Goal: Task Accomplishment & Management: Use online tool/utility

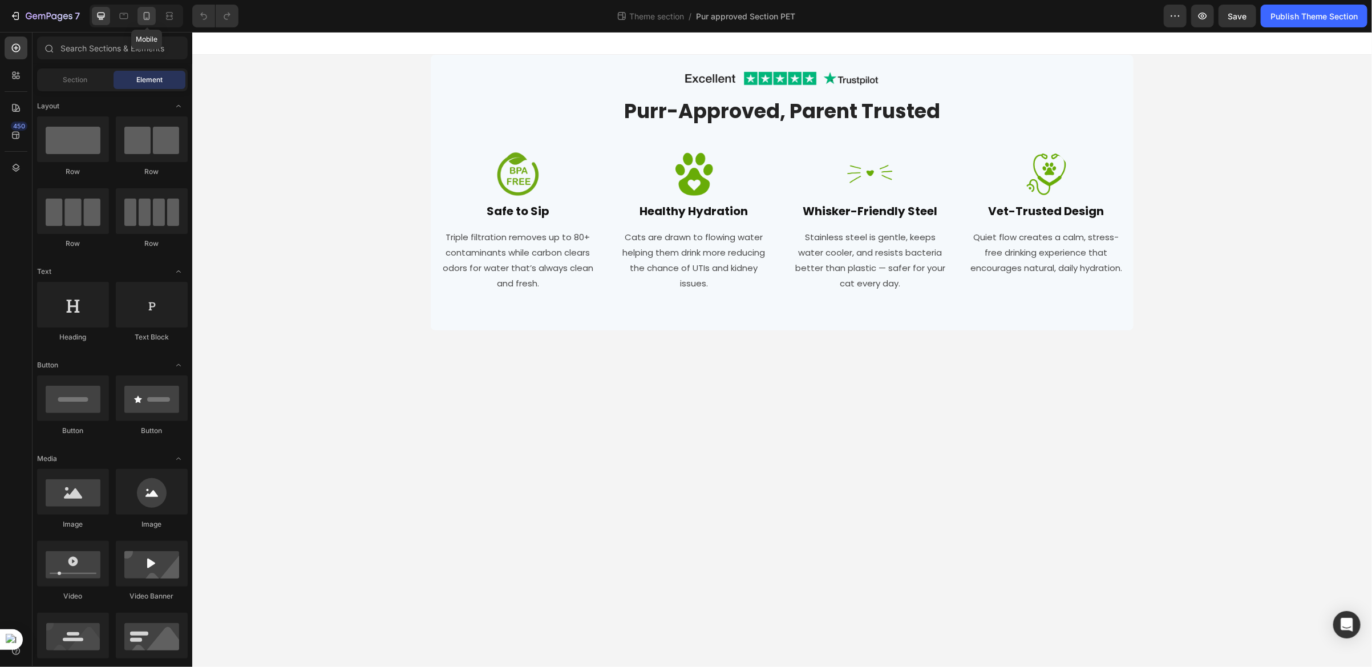
click at [143, 21] on icon at bounding box center [146, 15] width 11 height 11
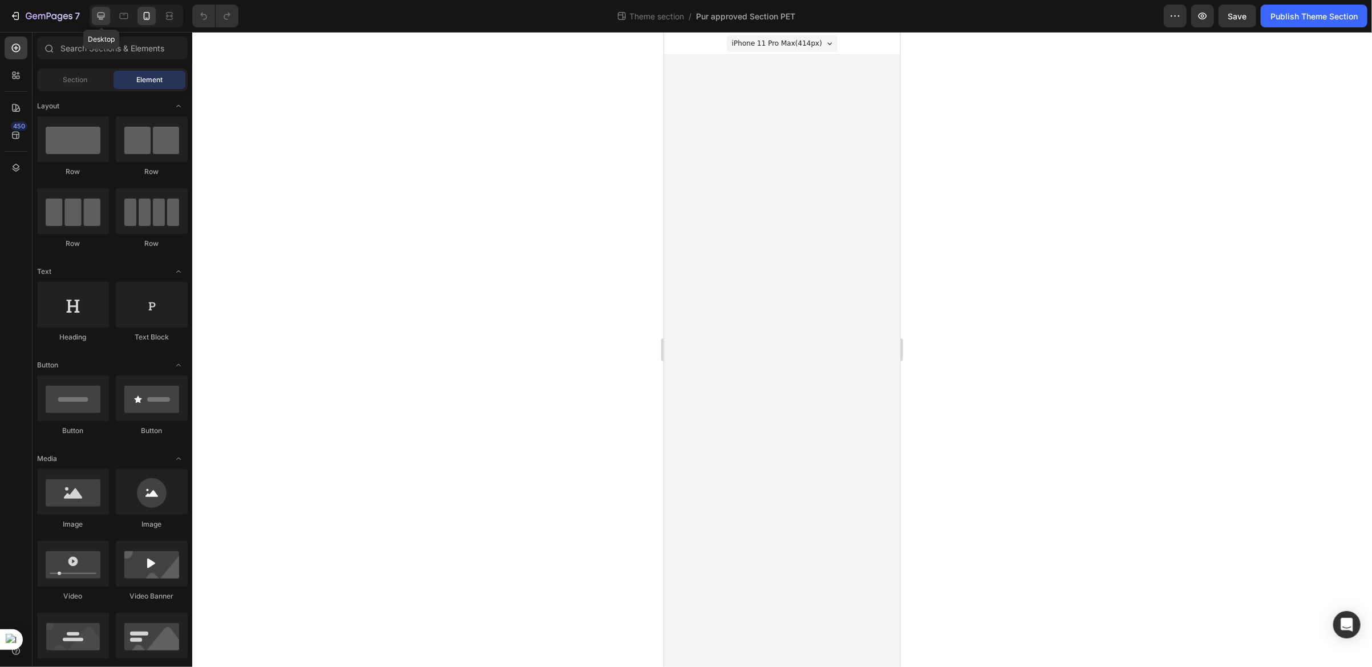
click at [95, 23] on div at bounding box center [101, 16] width 18 height 18
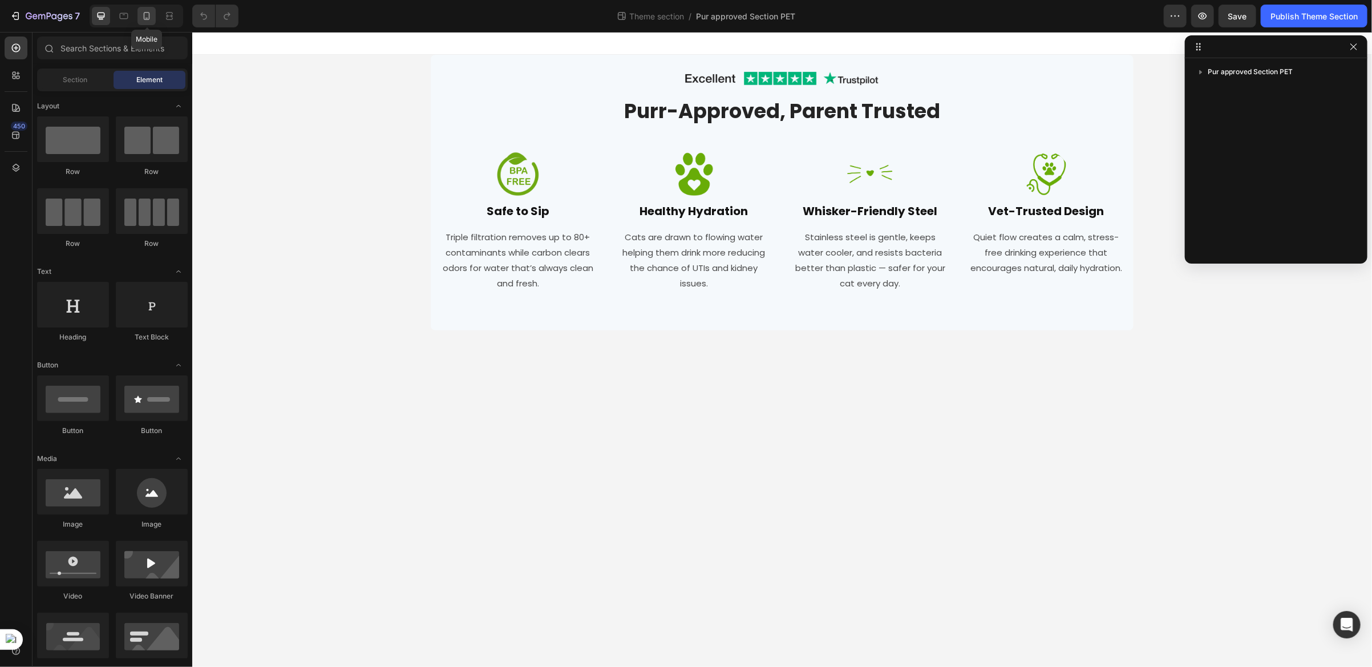
click at [145, 24] on div at bounding box center [147, 16] width 18 height 18
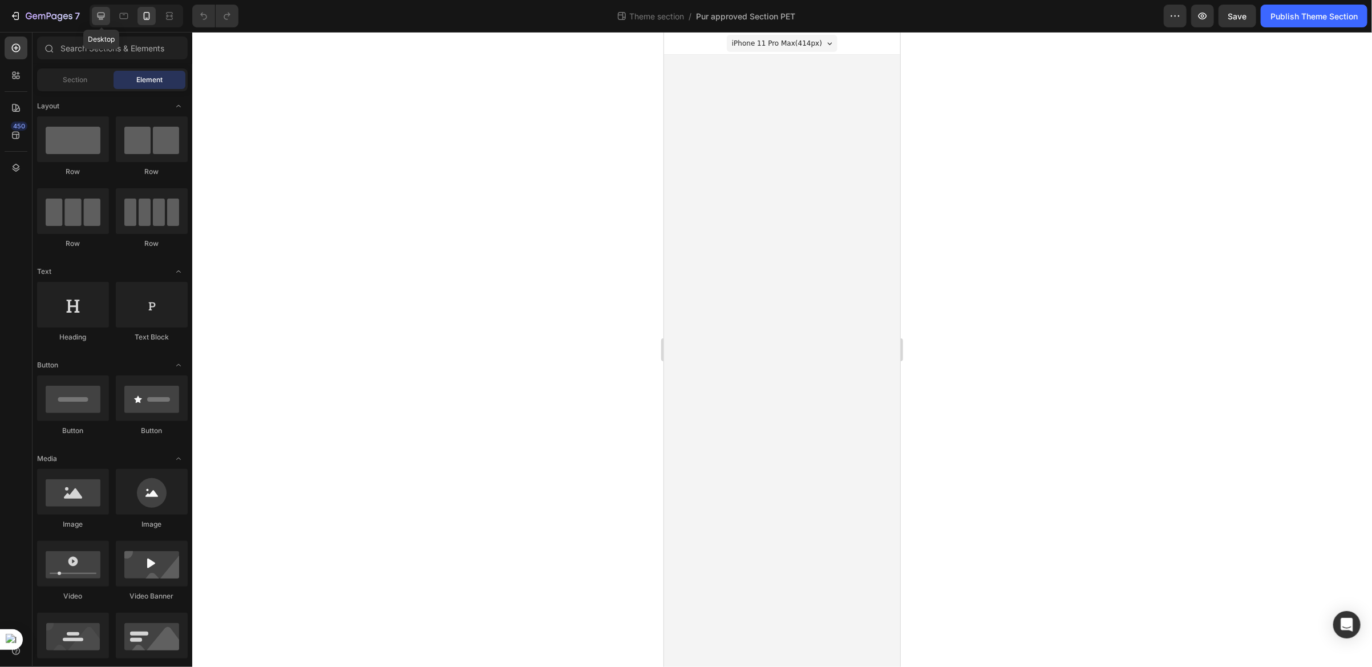
click at [102, 24] on div at bounding box center [101, 16] width 18 height 18
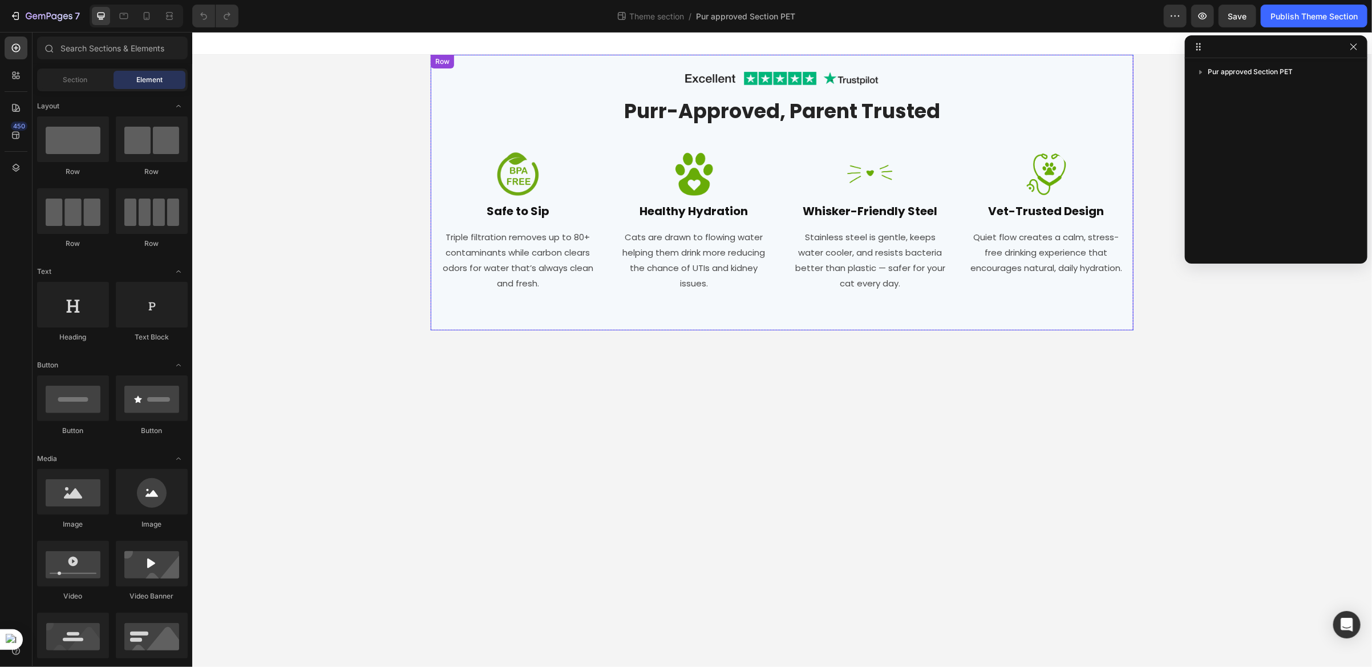
click at [433, 73] on div "Image Row Purr-Approved, Parent Trusted Heading Row Image Safe to Sip Heading T…" at bounding box center [781, 192] width 703 height 276
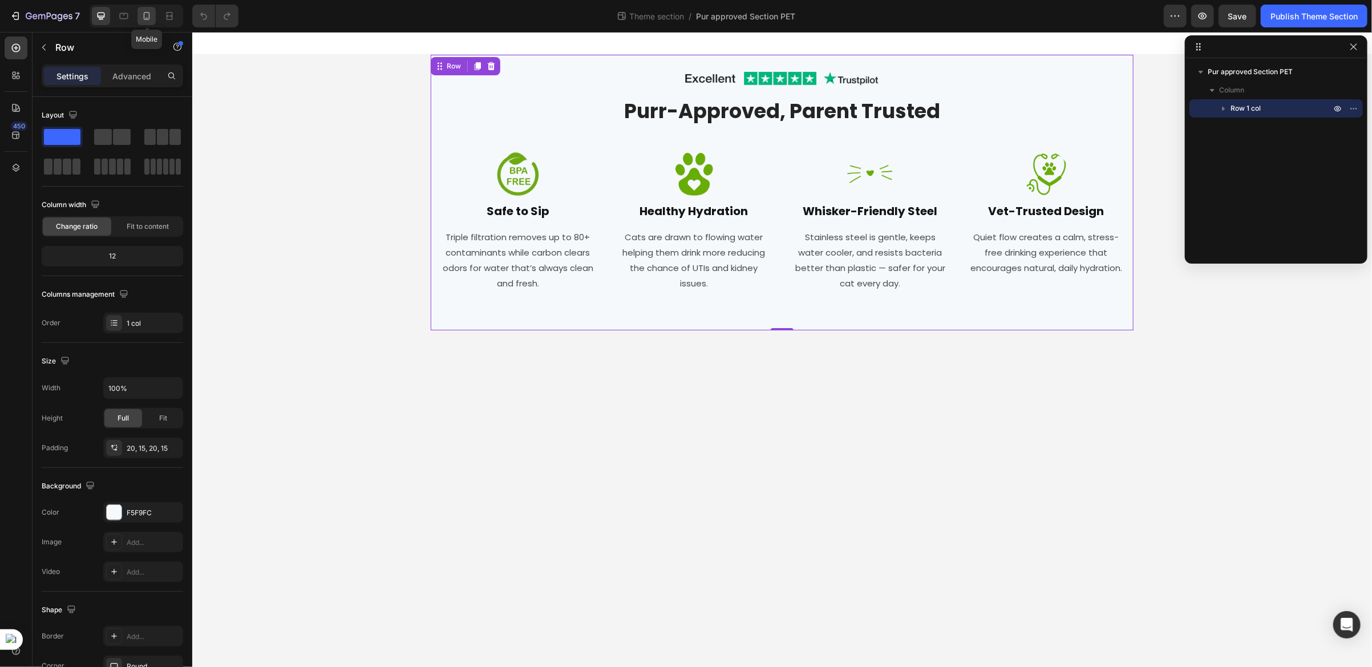
click at [148, 21] on icon at bounding box center [146, 15] width 11 height 11
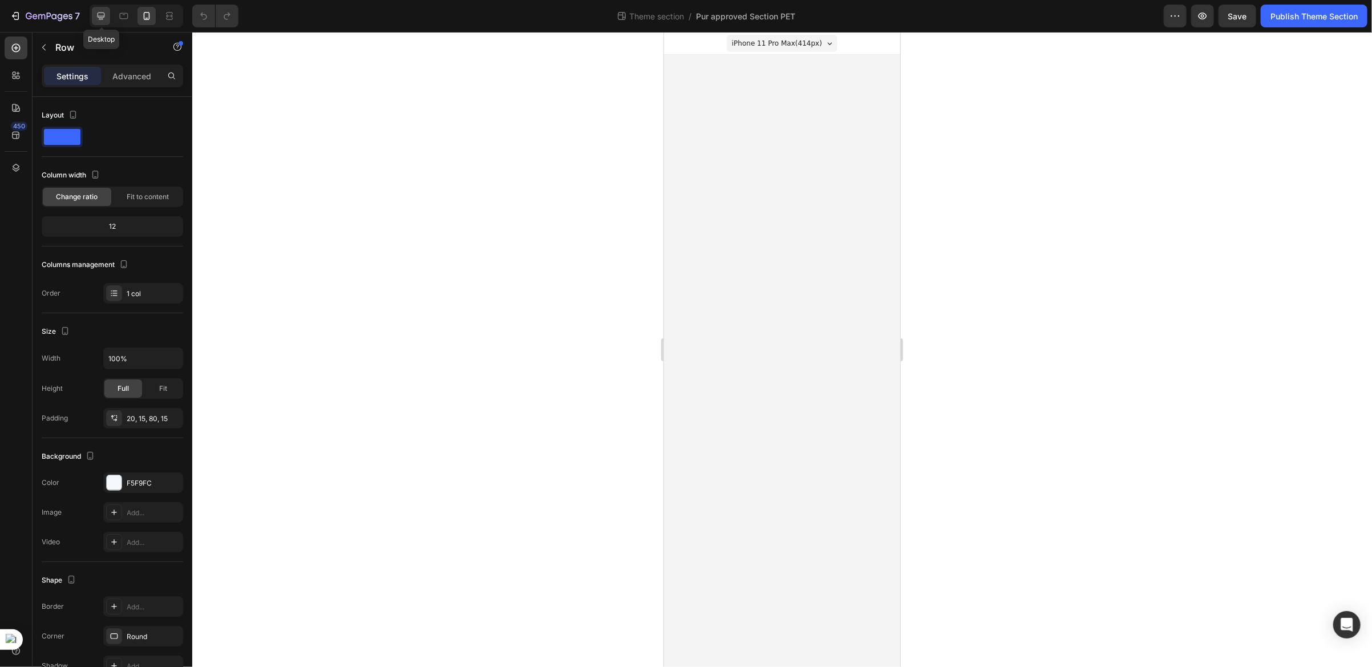
click at [105, 24] on div at bounding box center [101, 16] width 18 height 18
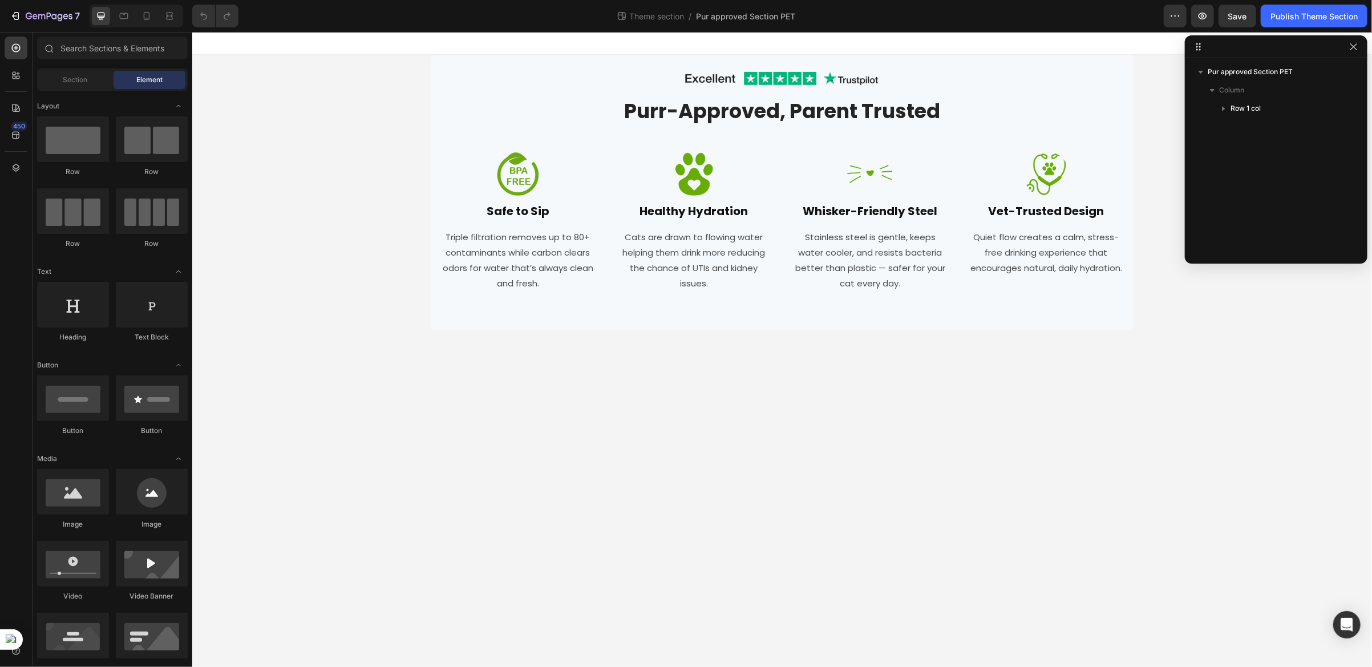
click at [379, 122] on div "Image Row Purr-Approved, Parent Trusted Heading Row Image Safe to Sip Heading T…" at bounding box center [782, 192] width 1180 height 276
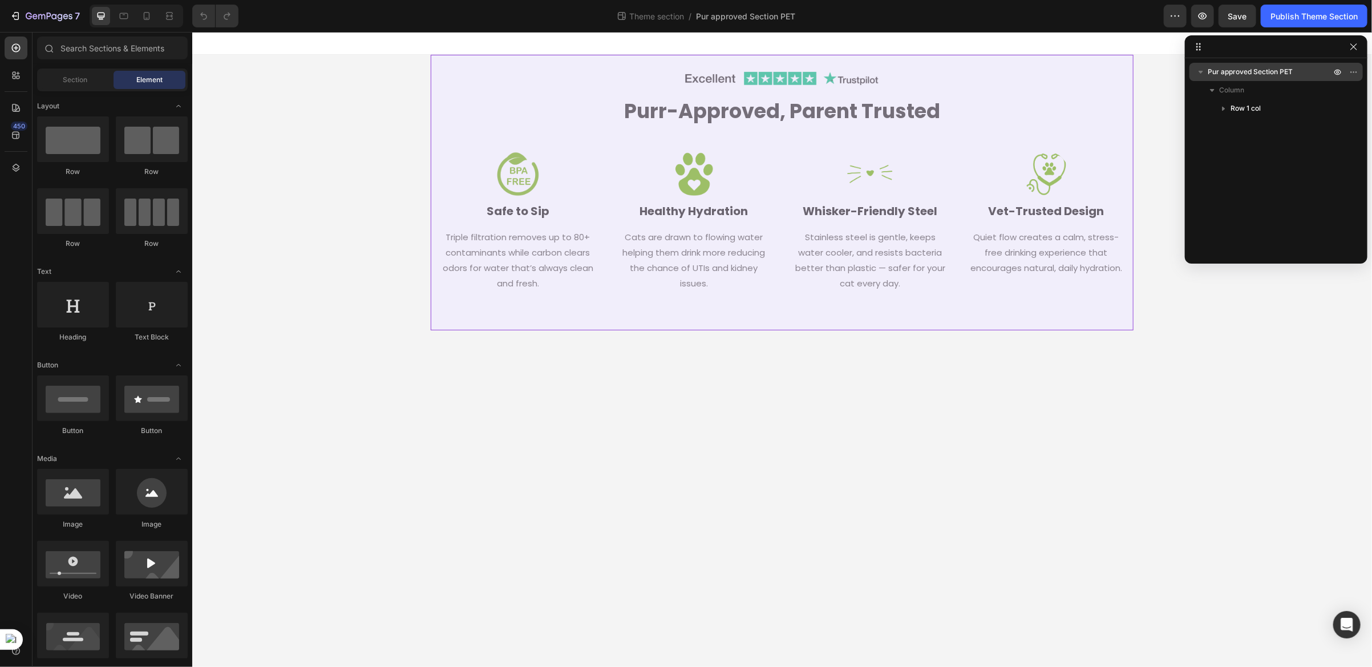
click at [1246, 72] on span "Pur approved Section PET" at bounding box center [1250, 71] width 85 height 11
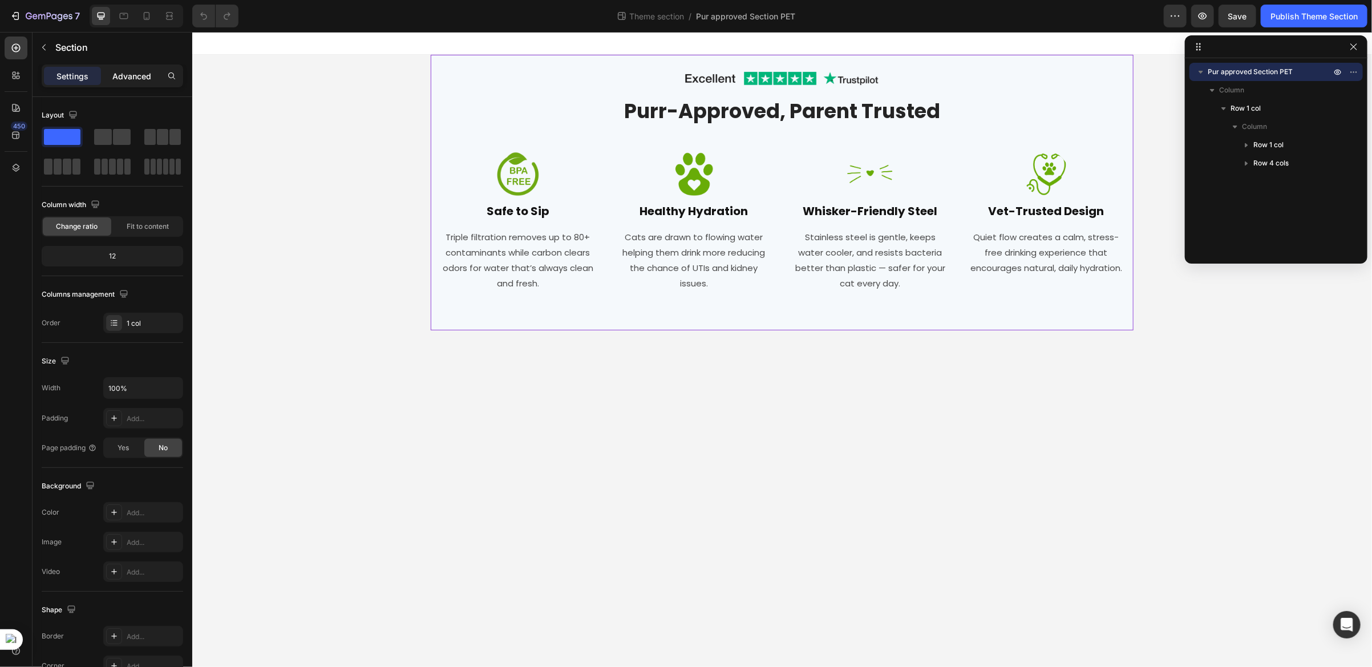
click at [134, 81] on p "Advanced" at bounding box center [131, 76] width 39 height 12
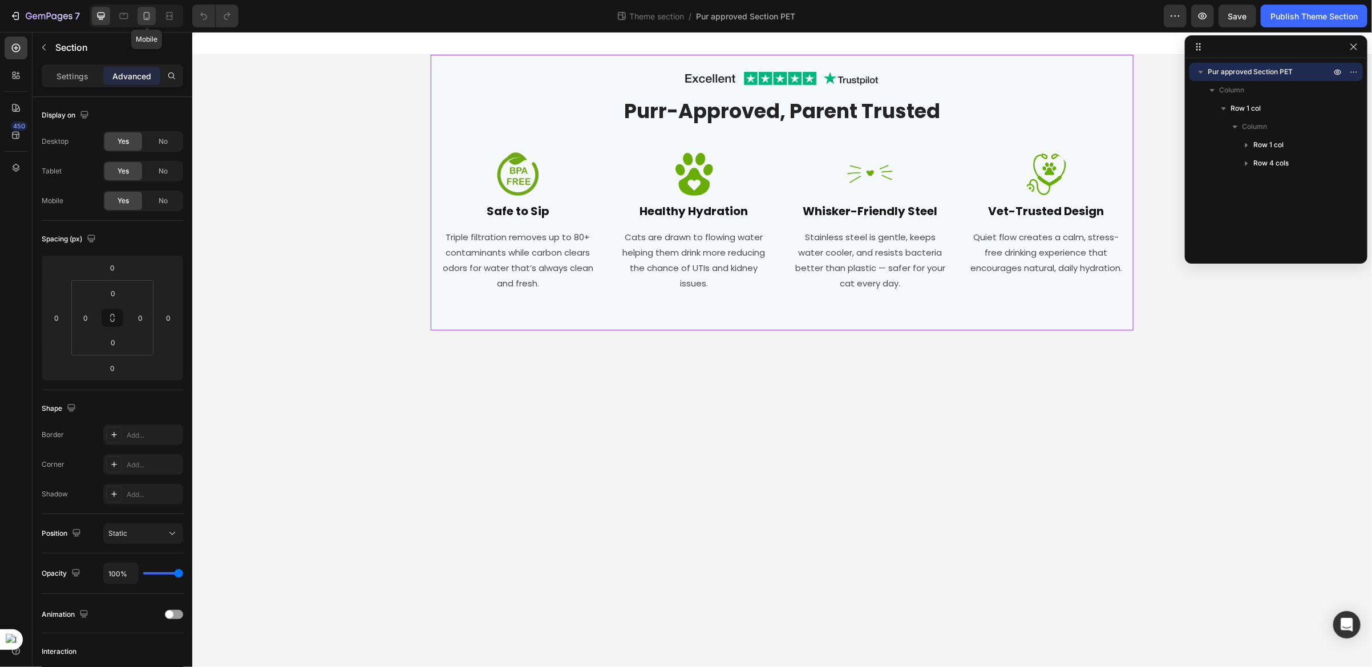
click at [141, 19] on icon at bounding box center [146, 15] width 11 height 11
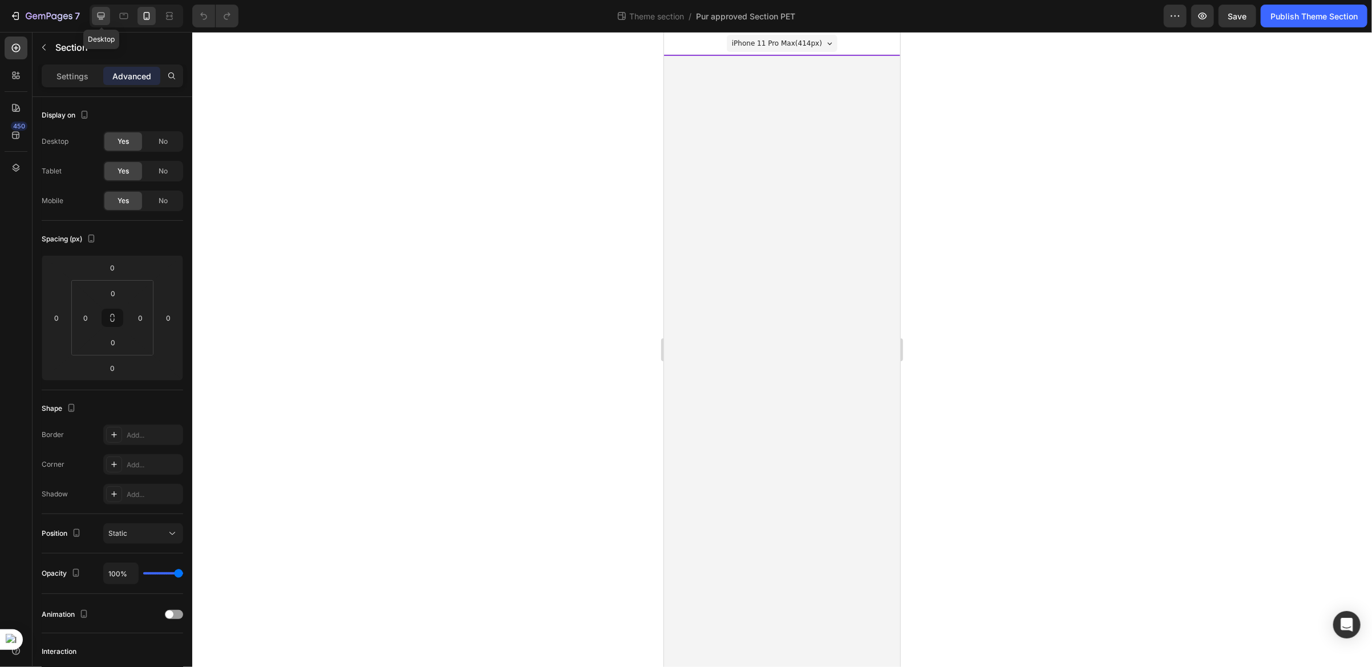
click at [95, 13] on icon at bounding box center [100, 15] width 11 height 11
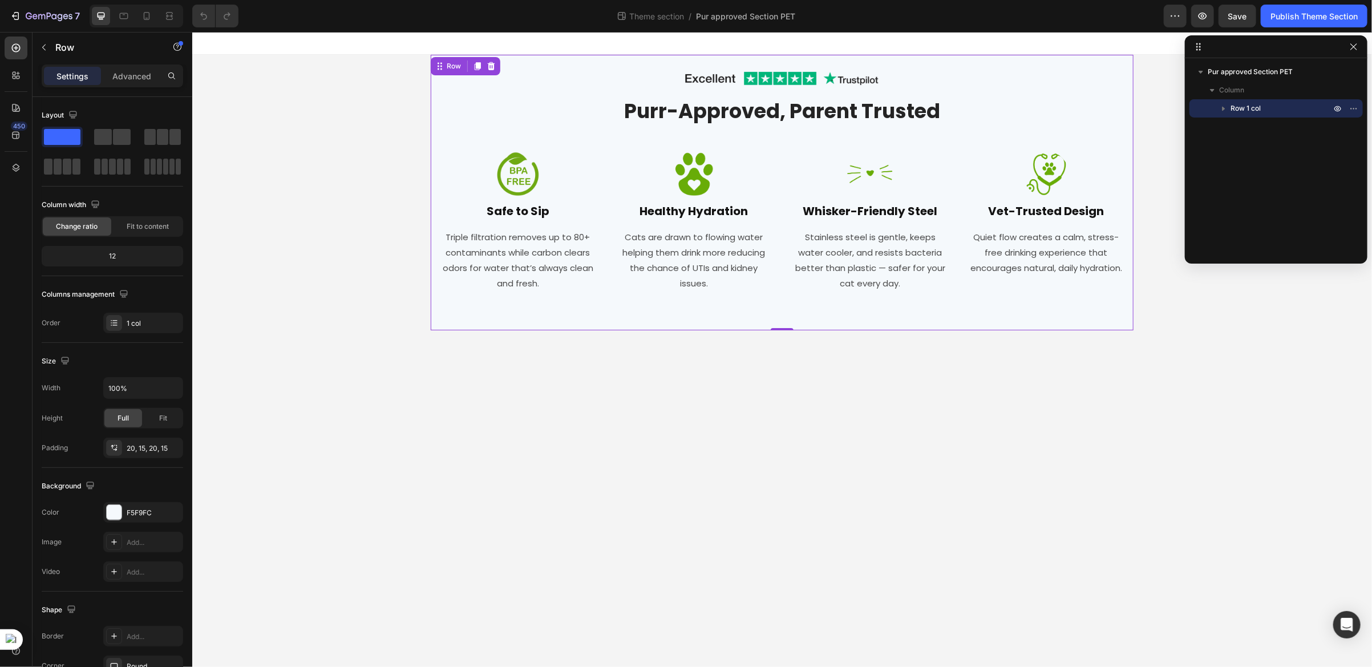
click at [439, 139] on div "Image Row Purr-Approved, Parent Trusted Heading Row Image Safe to Sip Heading T…" at bounding box center [782, 192] width 686 height 253
click at [127, 74] on p "Advanced" at bounding box center [131, 76] width 39 height 12
